Goal: Information Seeking & Learning: Understand process/instructions

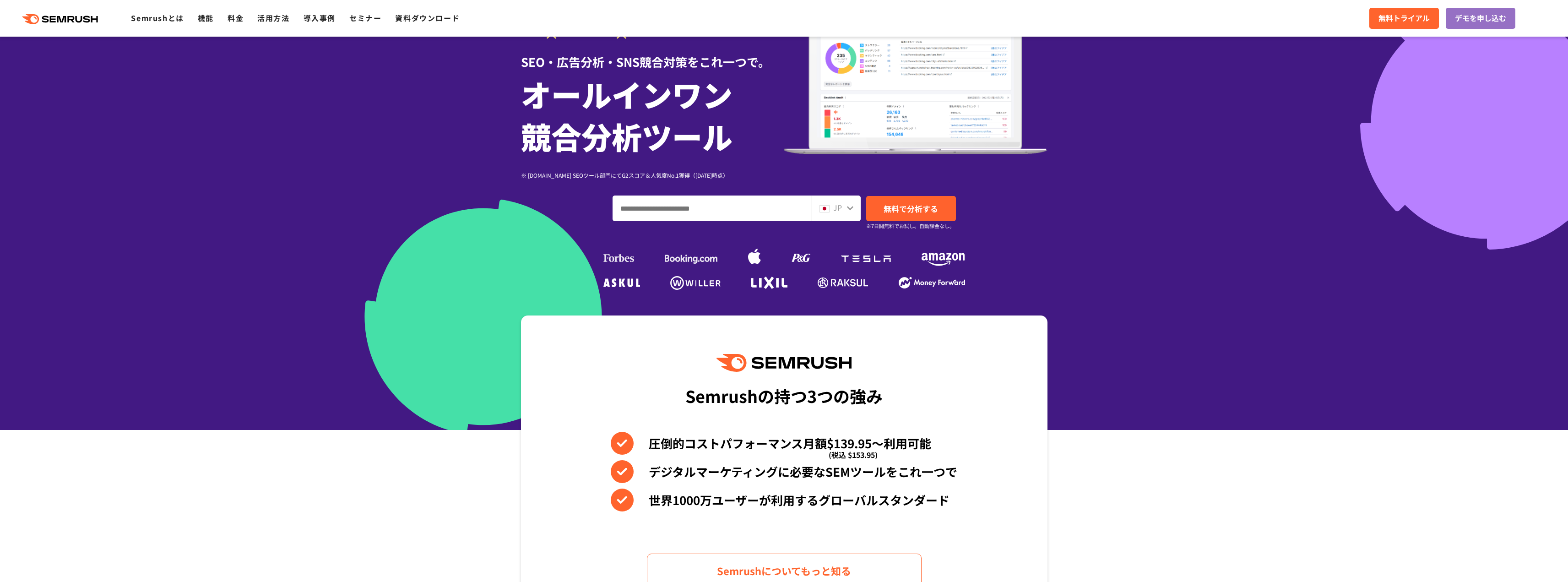
scroll to position [46, 0]
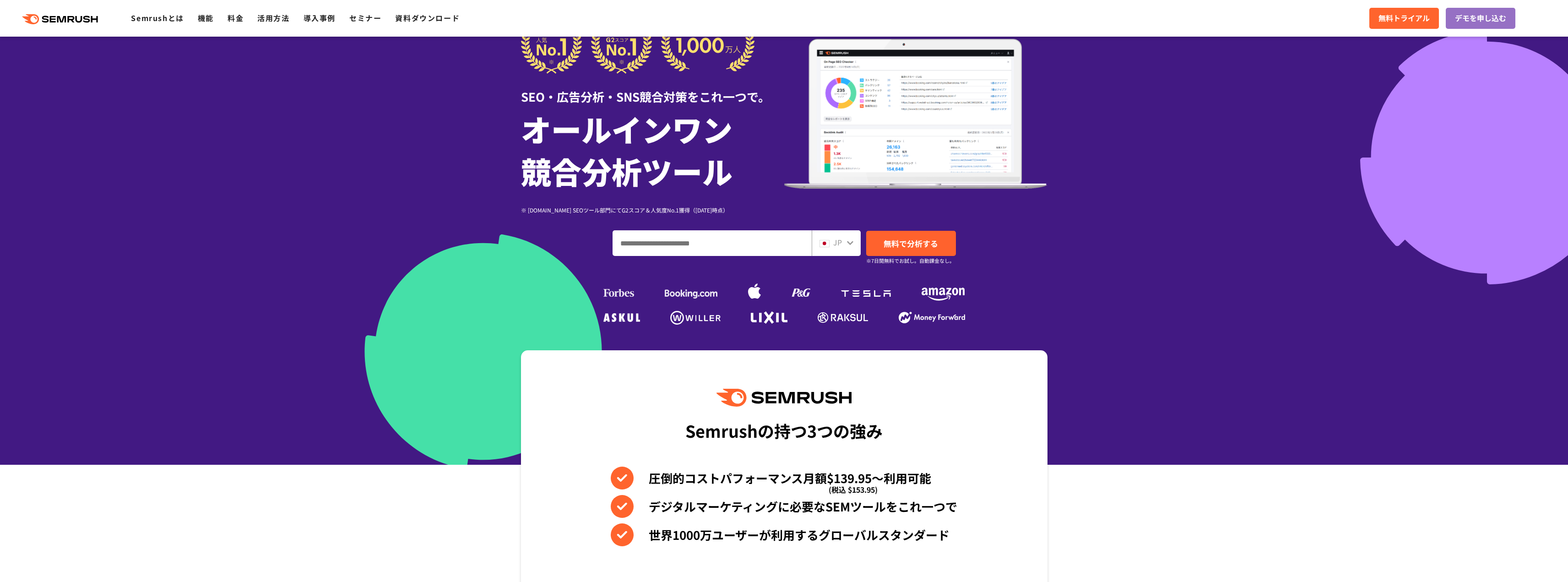
click at [713, 244] on input "ドメイン、キーワードまたはURLを入力してください" at bounding box center [713, 243] width 198 height 25
click at [710, 244] on input "ドメイン、キーワードまたはURLを入力してください" at bounding box center [713, 243] width 198 height 25
paste input "**********"
type input "**********"
click at [904, 248] on span "無料で分析する" at bounding box center [911, 243] width 55 height 11
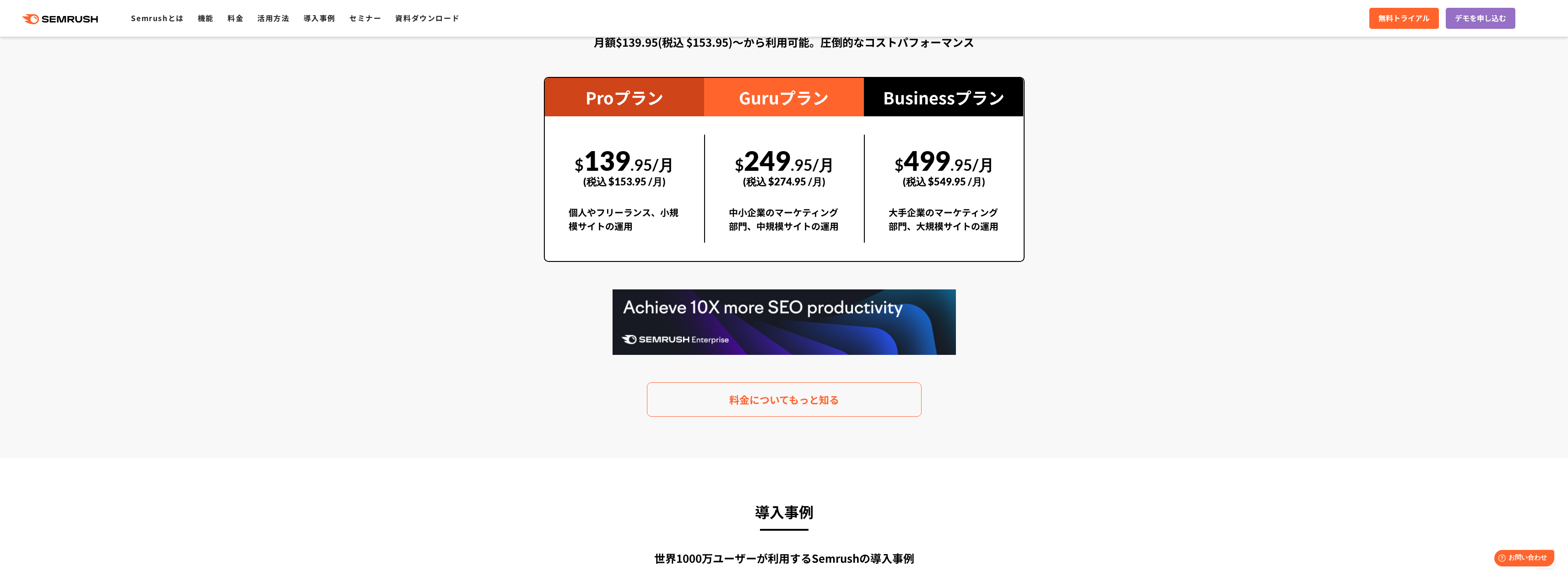
scroll to position [1694, 0]
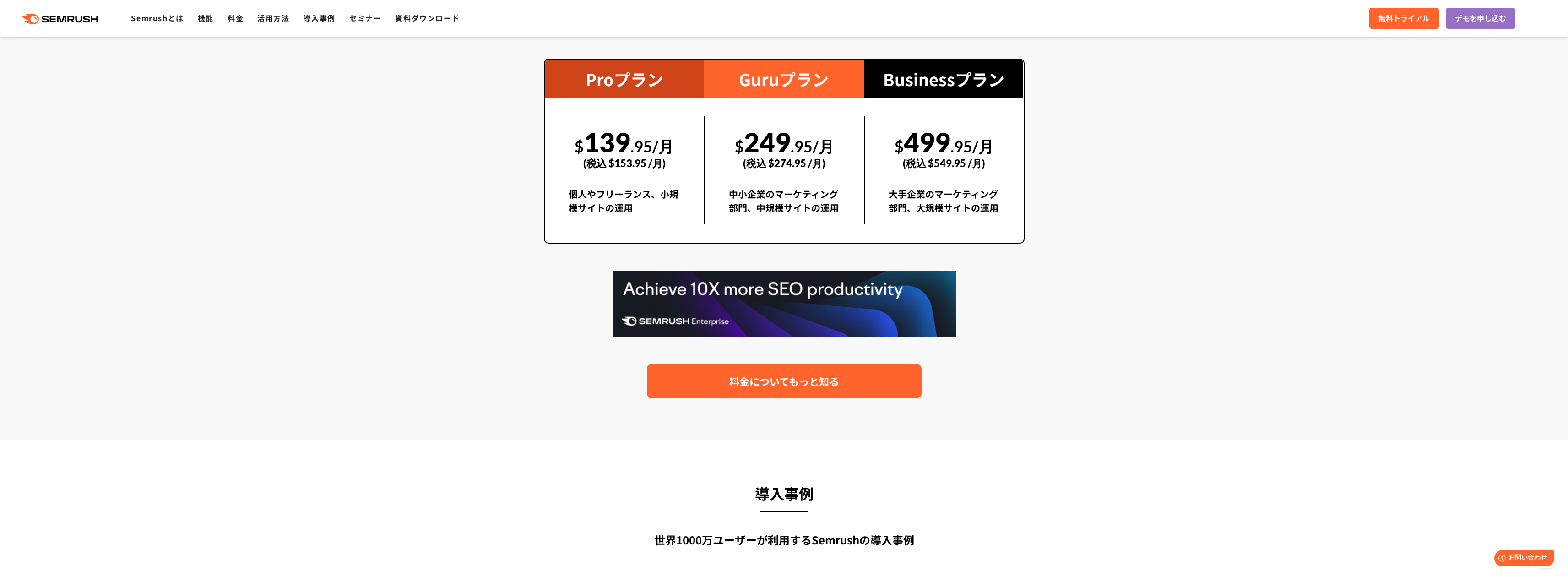
click at [840, 375] on link "料金についてもっと知る" at bounding box center [784, 381] width 275 height 34
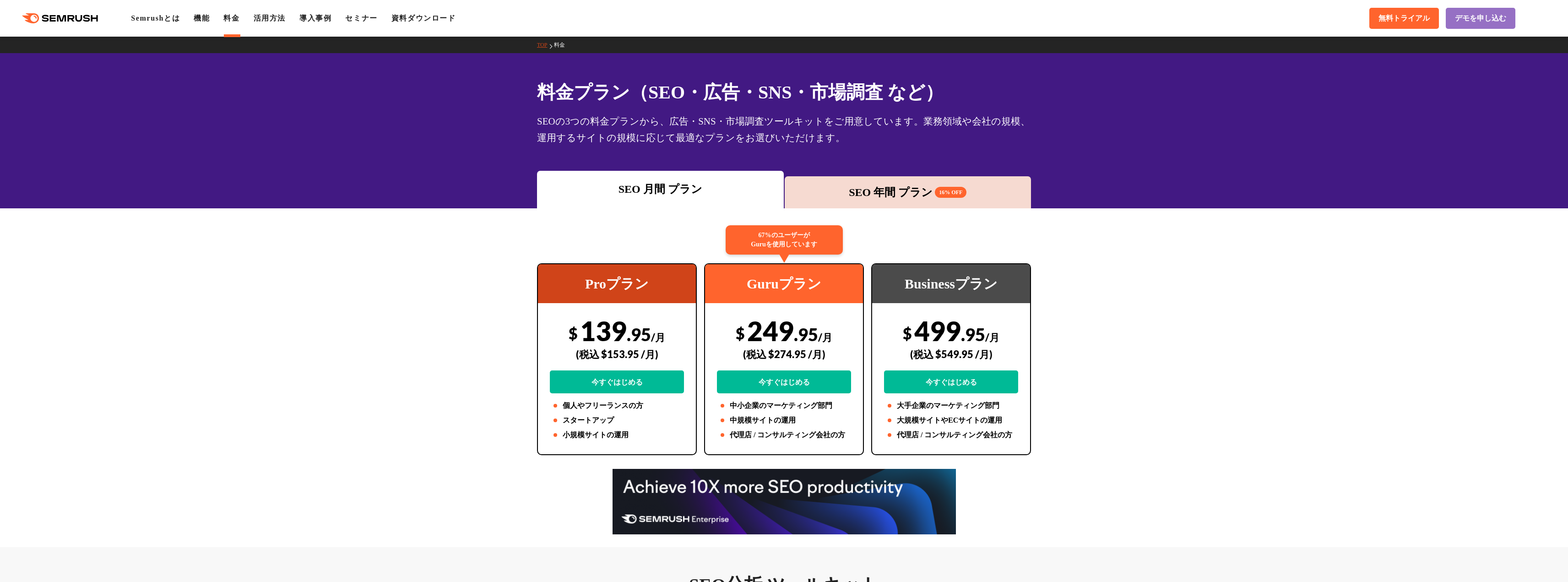
click at [911, 194] on div "SEO 年間 プラン 16% OFF" at bounding box center [908, 192] width 237 height 17
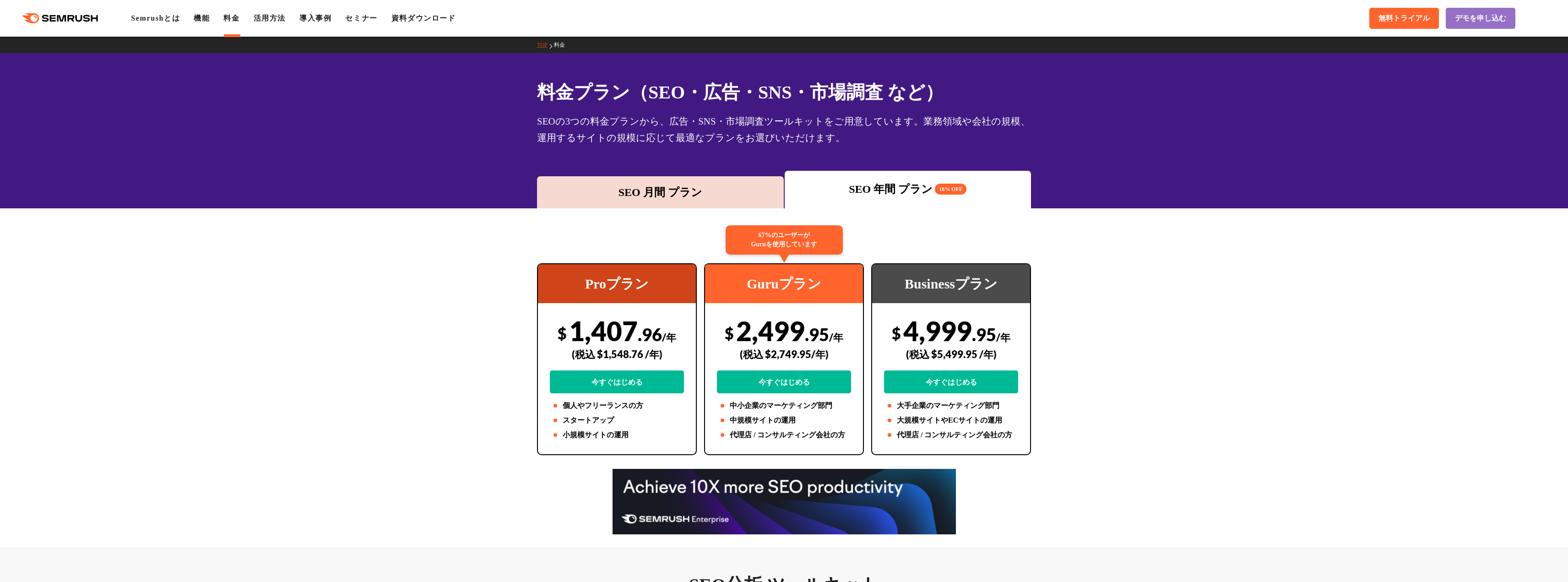
click at [737, 196] on div "SEO 月間 プラン" at bounding box center [661, 192] width 237 height 17
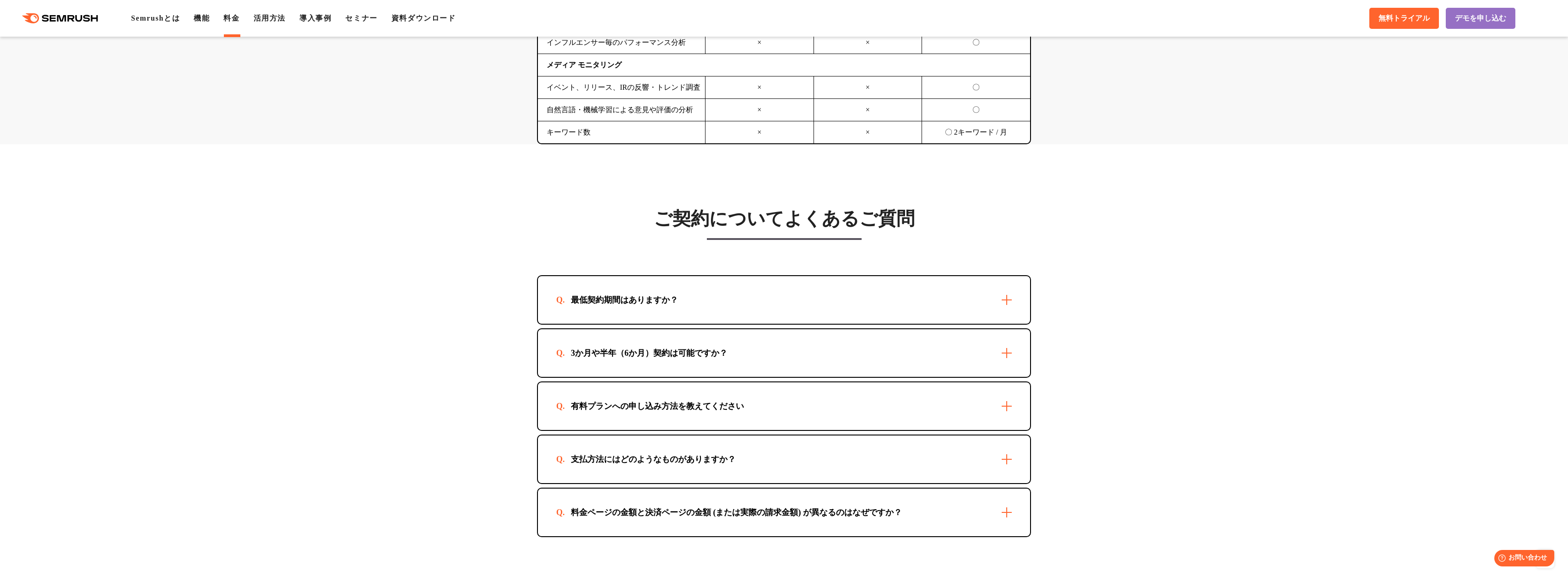
scroll to position [2427, 0]
click at [1001, 402] on div "有料プランへの申し込み方法を教えてください" at bounding box center [783, 405] width 492 height 48
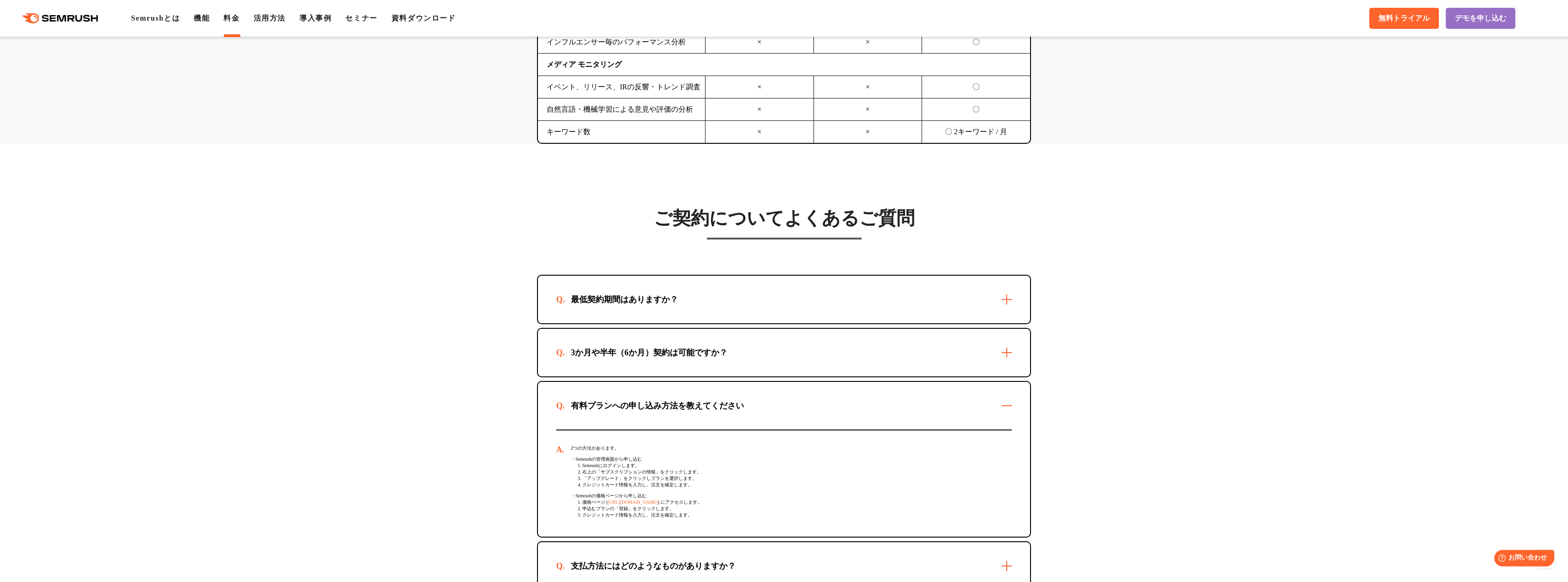
click at [1001, 403] on div "有料プランへの申し込み方法を教えてください" at bounding box center [783, 405] width 492 height 48
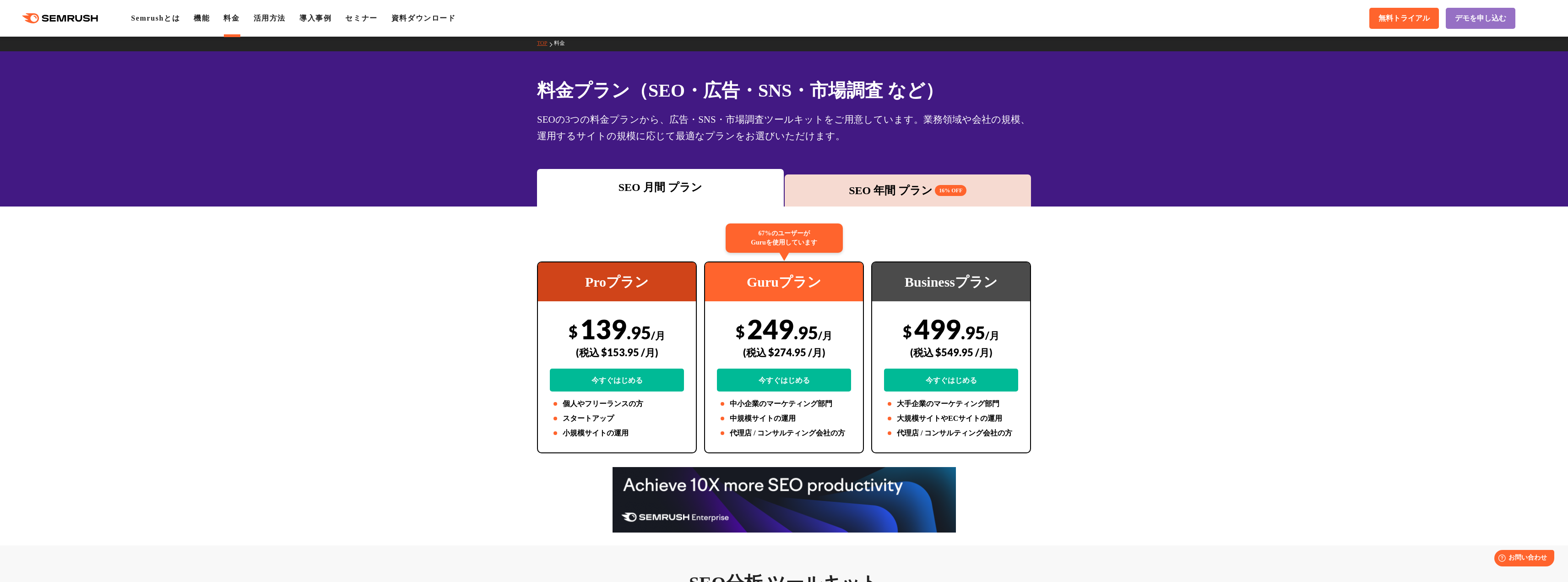
scroll to position [0, 0]
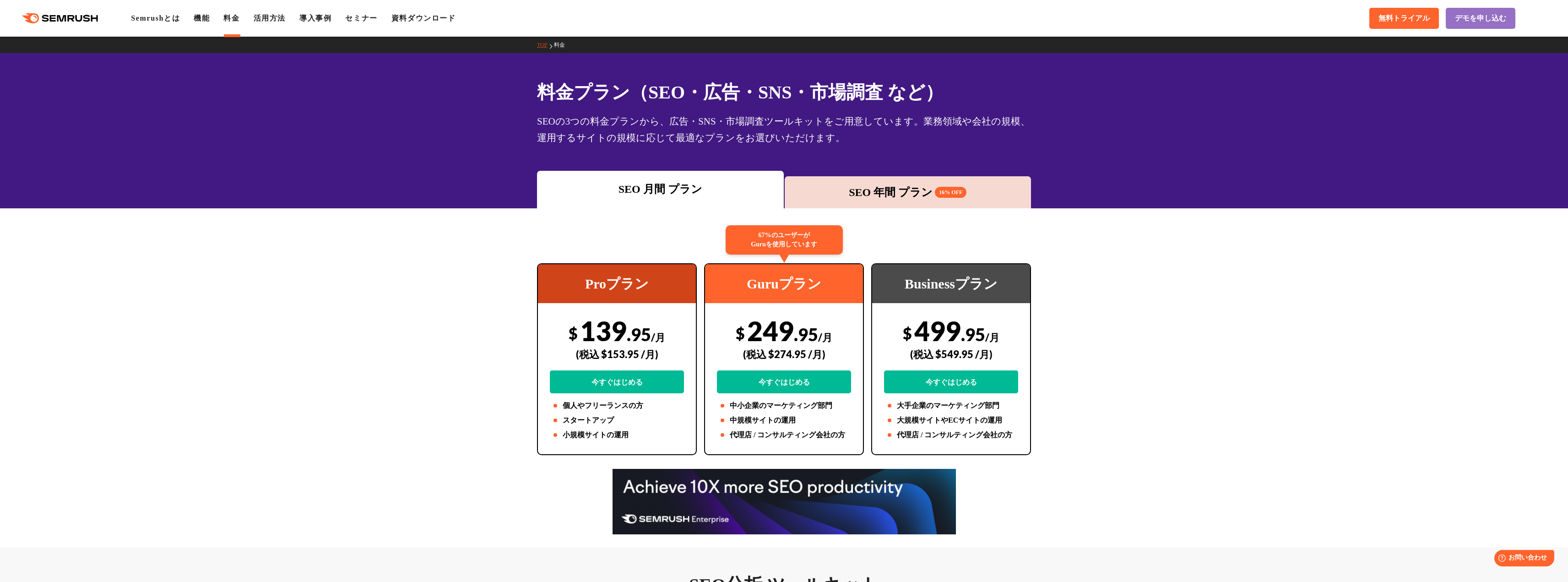
click at [542, 46] on link "TOP" at bounding box center [545, 44] width 17 height 6
